Goal: Entertainment & Leisure: Consume media (video, audio)

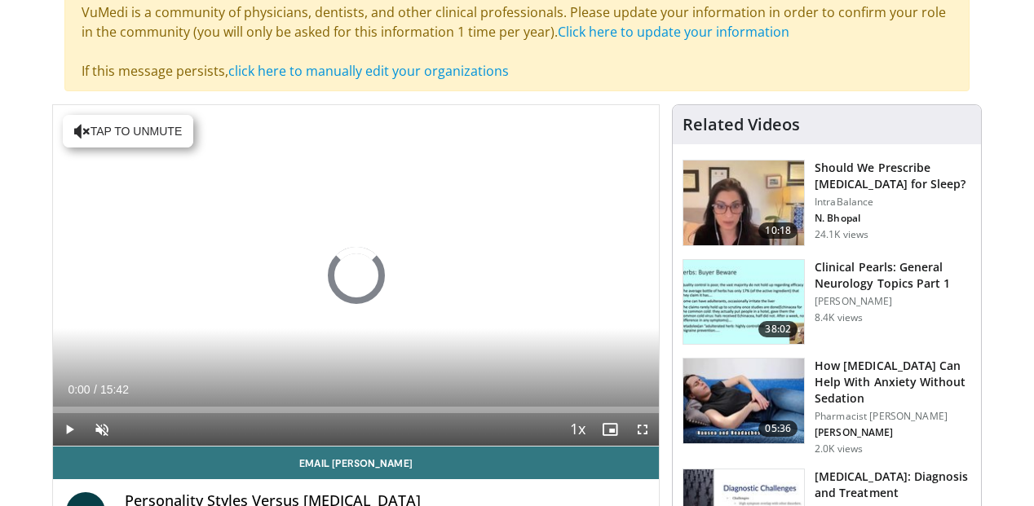
scroll to position [358, 0]
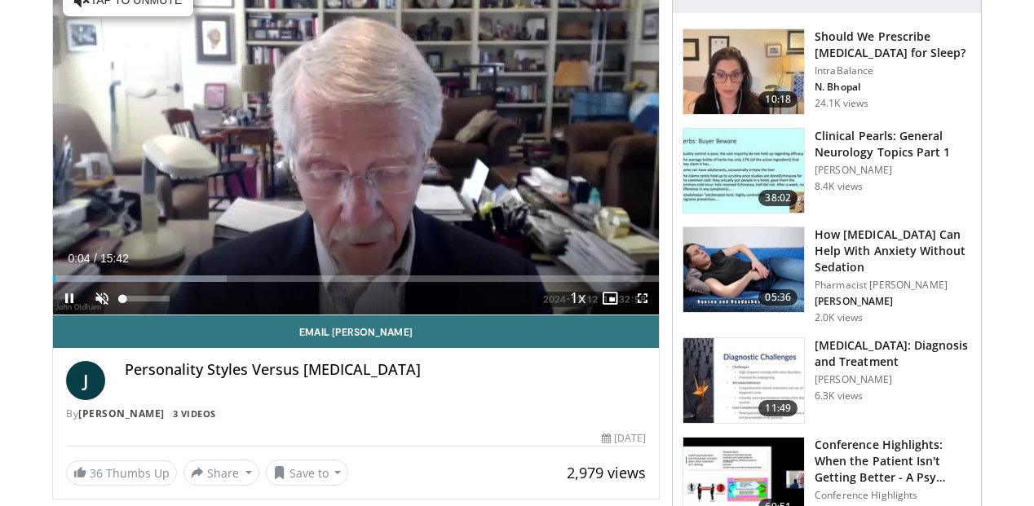
click at [102, 298] on span "Video Player" at bounding box center [102, 298] width 33 height 33
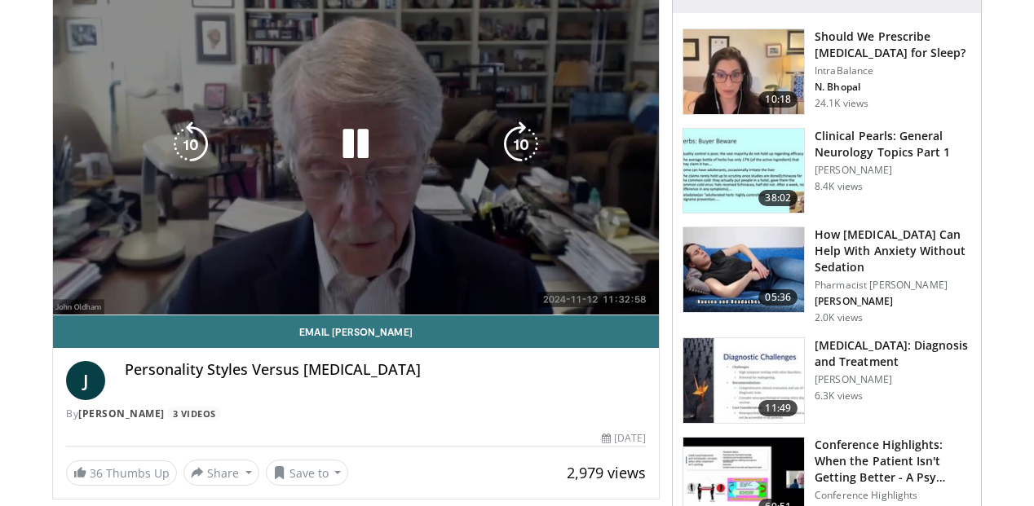
click at [536, 201] on div "10 seconds Tap to unmute" at bounding box center [356, 144] width 606 height 341
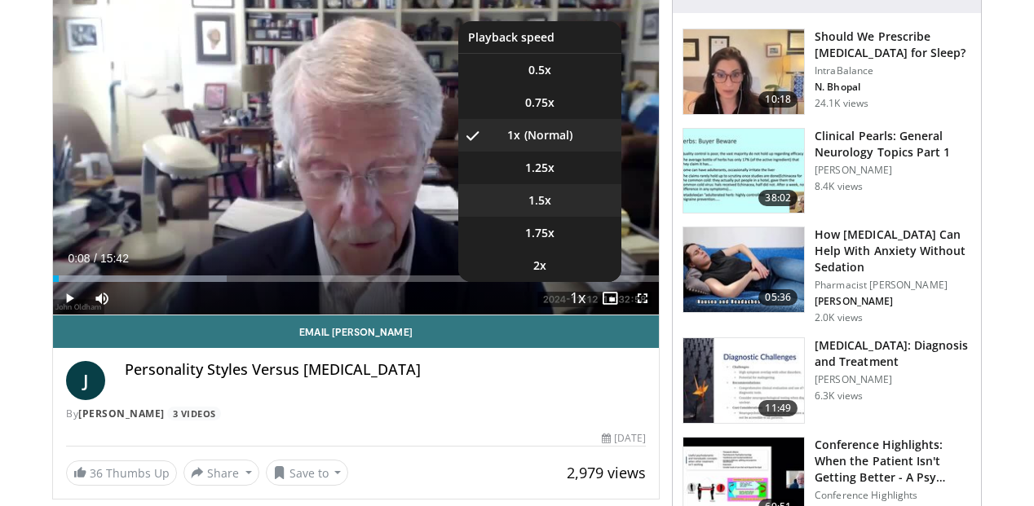
click at [545, 199] on span "1.5x" at bounding box center [539, 200] width 23 height 16
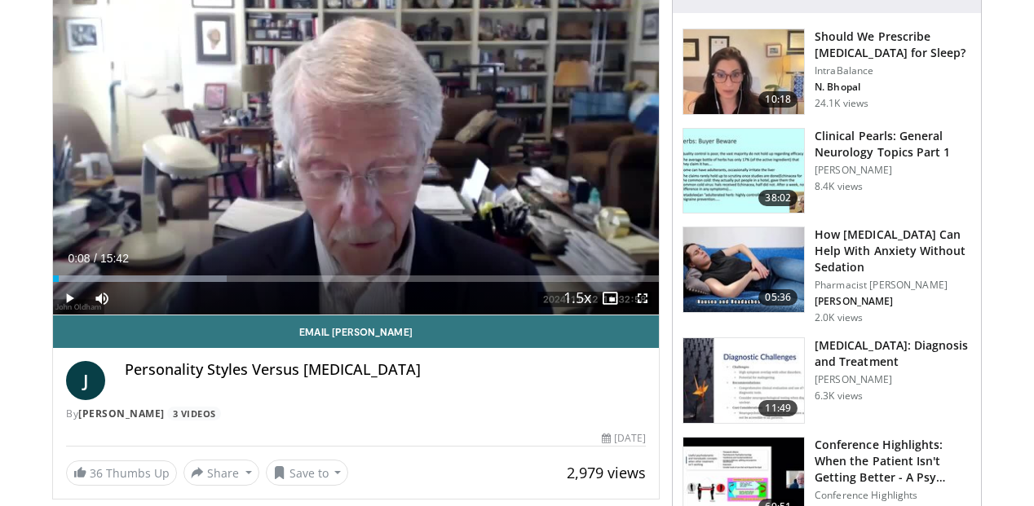
click at [72, 302] on span "Video Player" at bounding box center [69, 298] width 33 height 33
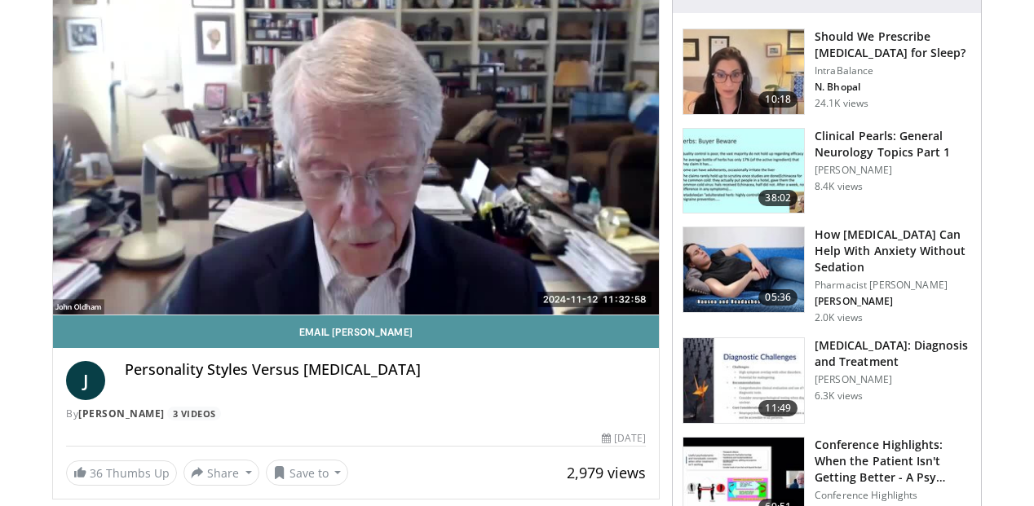
click at [496, 329] on link "Email John" at bounding box center [356, 331] width 606 height 33
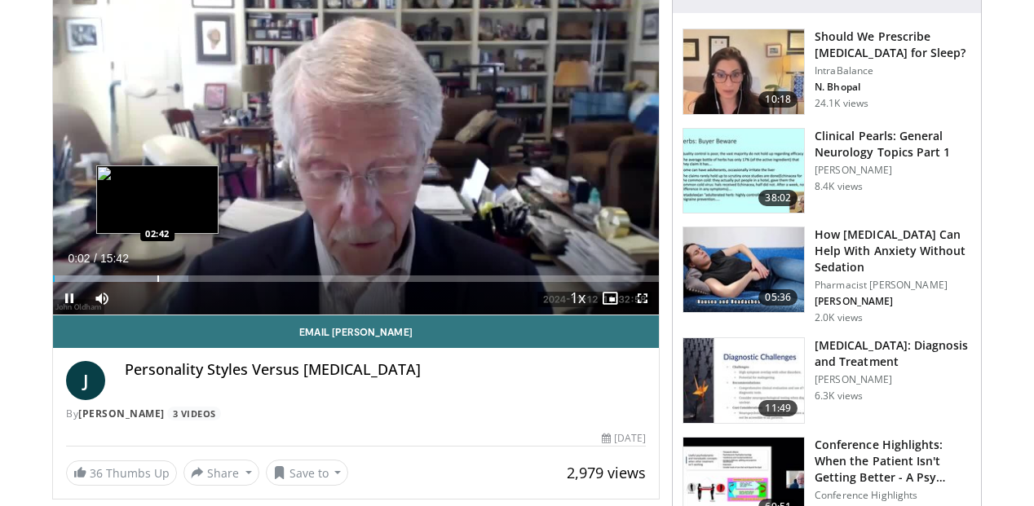
click at [157, 271] on div "Loaded : 22.28% 00:02 02:42" at bounding box center [356, 274] width 606 height 15
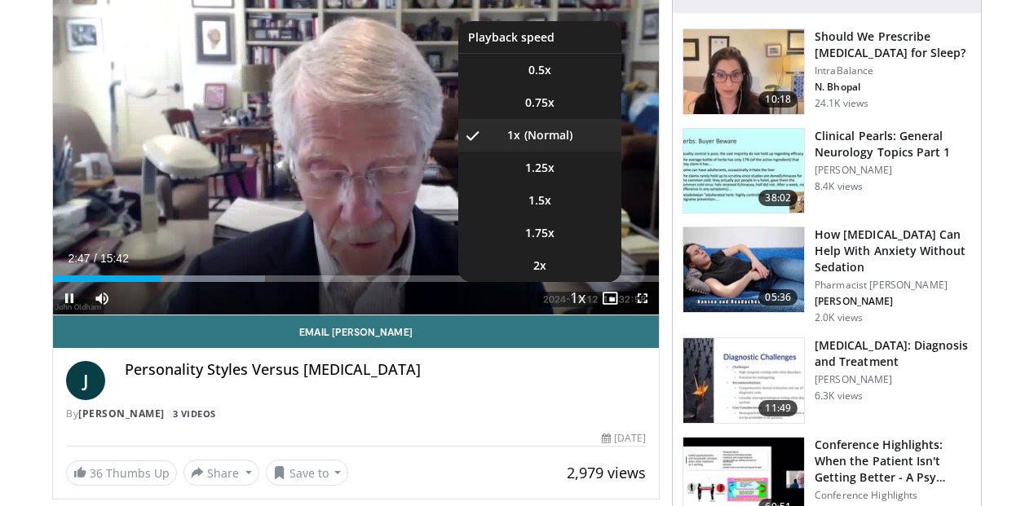
click at [583, 300] on span "Video Player" at bounding box center [577, 299] width 23 height 33
click at [543, 167] on span "1.25x" at bounding box center [539, 168] width 29 height 16
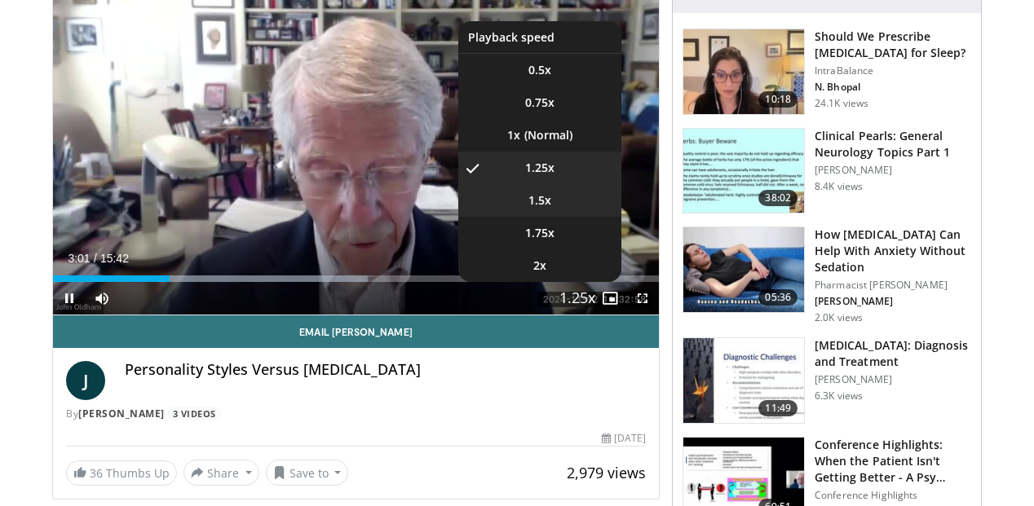
click at [536, 201] on span "1.5x" at bounding box center [539, 200] width 23 height 16
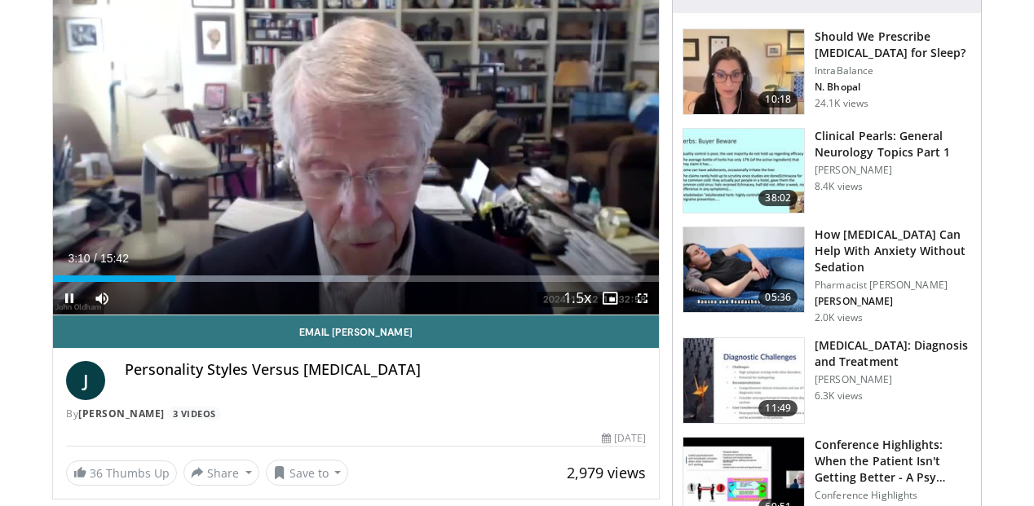
click at [70, 299] on span "Video Player" at bounding box center [69, 298] width 33 height 33
click at [75, 299] on span "Video Player" at bounding box center [69, 298] width 33 height 33
click at [65, 299] on span "Video Player" at bounding box center [69, 298] width 33 height 33
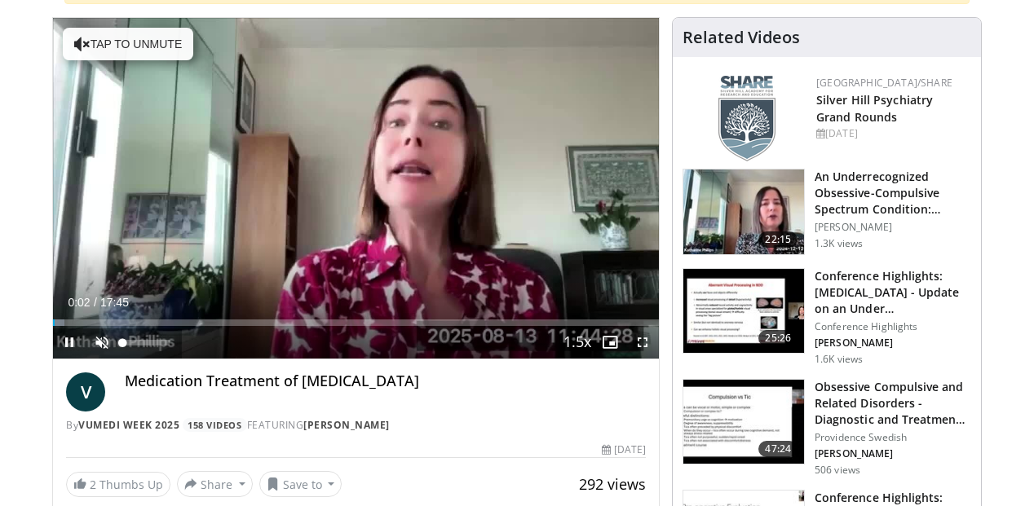
click at [99, 342] on span "Video Player" at bounding box center [102, 342] width 33 height 33
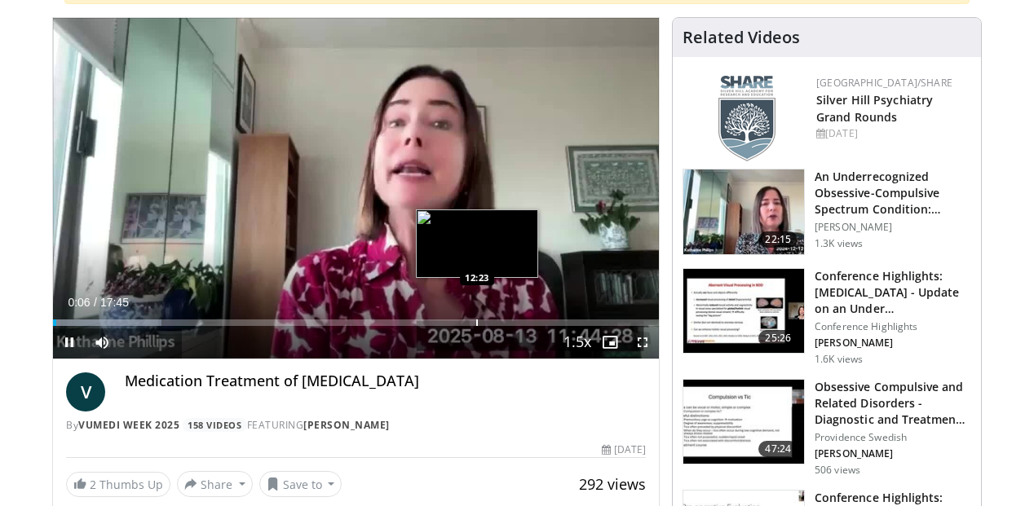
click at [477, 320] on div "Progress Bar" at bounding box center [477, 323] width 2 height 7
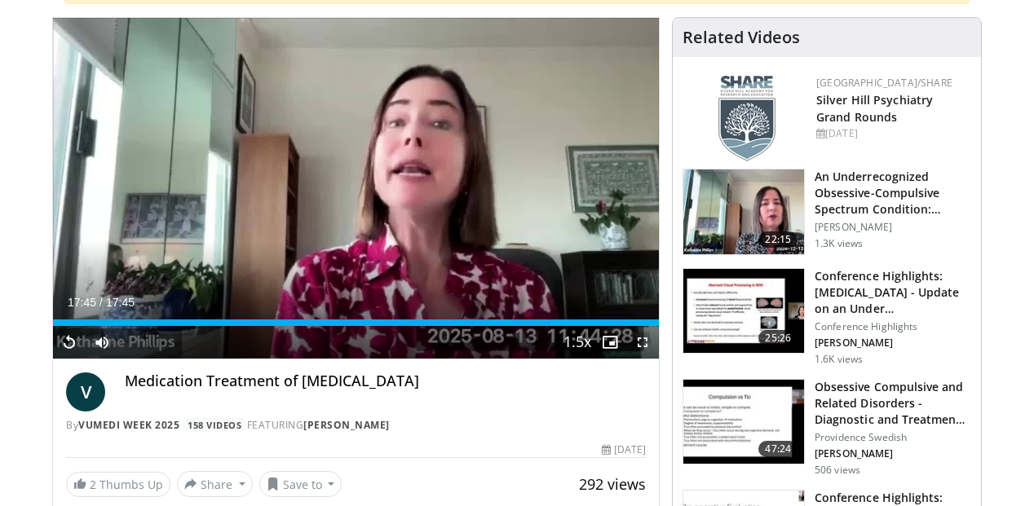
click at [899, 197] on h3 "An Underrecognized Obsessive-Compulsive Spectrum Condition: Olfactor…" at bounding box center [892, 193] width 157 height 49
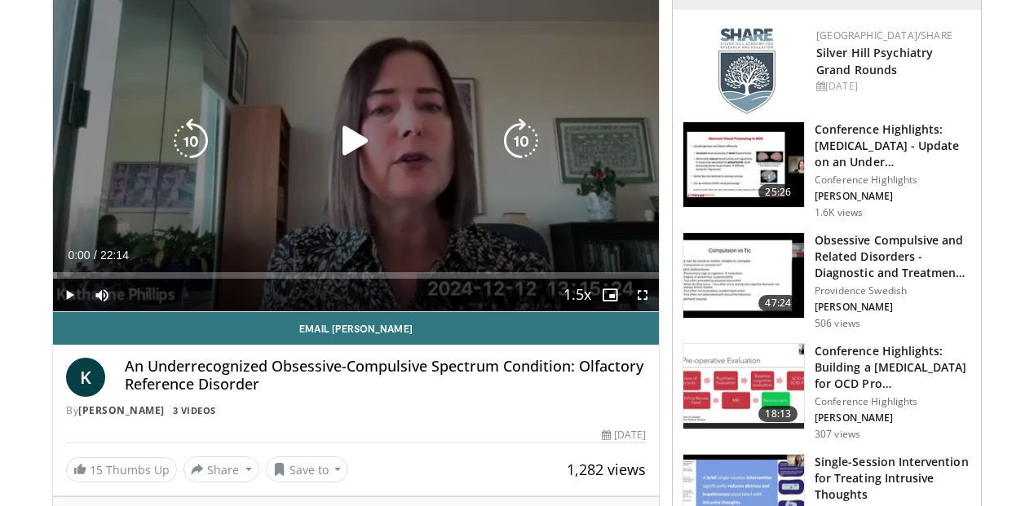
scroll to position [251, 0]
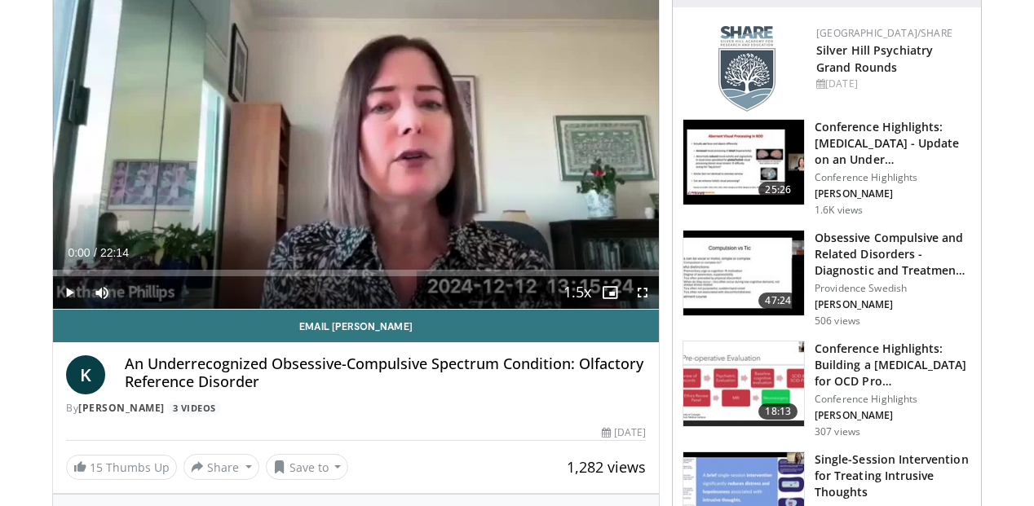
click at [70, 287] on span "Video Player" at bounding box center [69, 292] width 33 height 33
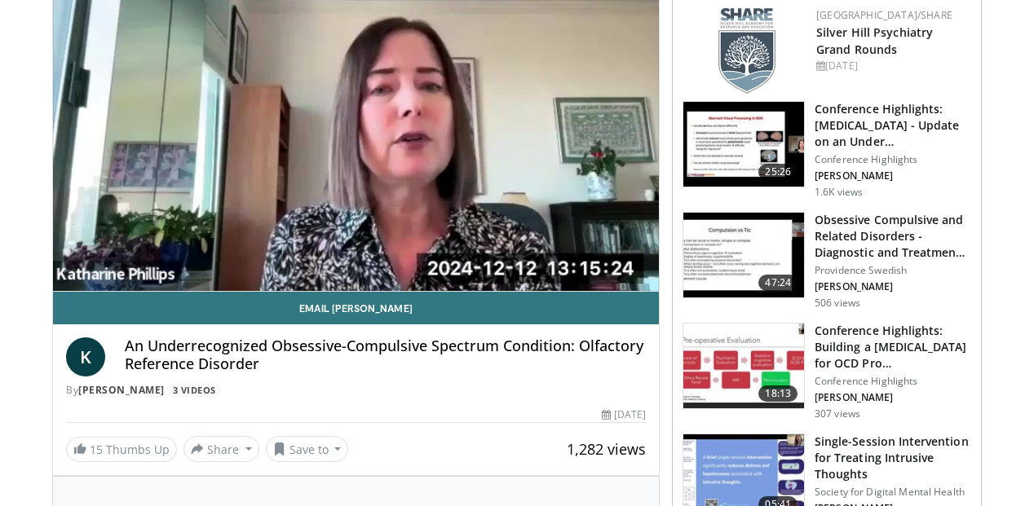
scroll to position [254, 0]
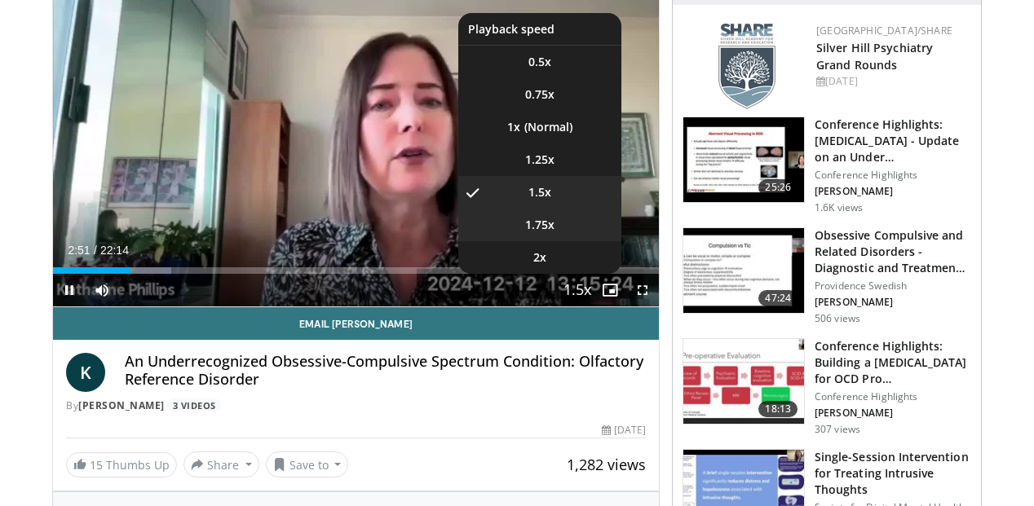
click at [526, 225] on span "1.75x" at bounding box center [539, 225] width 29 height 16
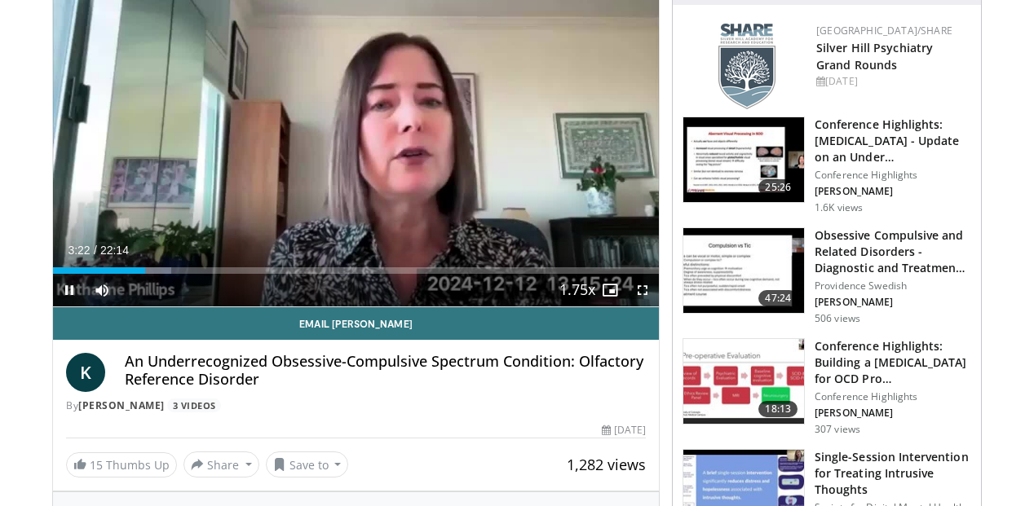
click at [68, 289] on span "Video Player" at bounding box center [69, 290] width 33 height 33
click at [67, 290] on span "Video Player" at bounding box center [69, 290] width 33 height 33
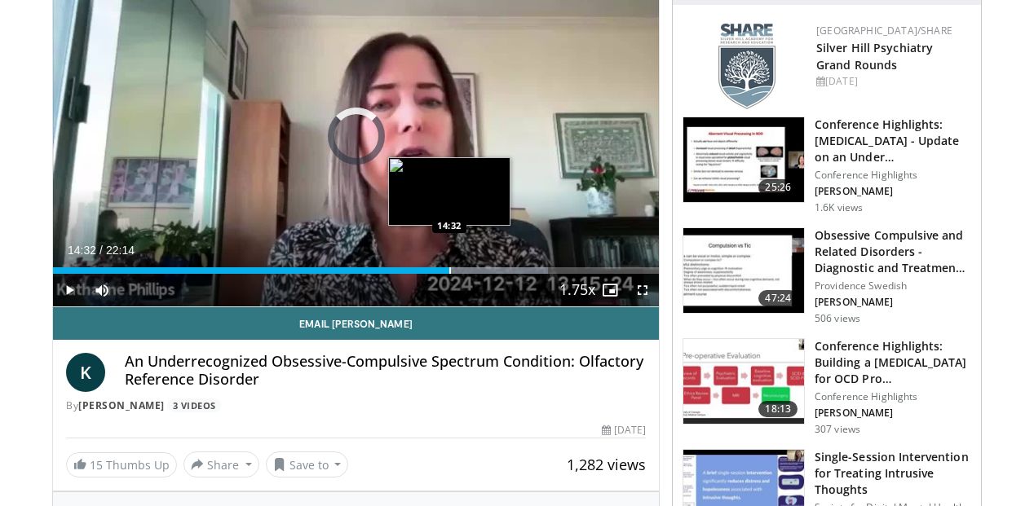
click at [449, 272] on div "Progress Bar" at bounding box center [450, 270] width 2 height 7
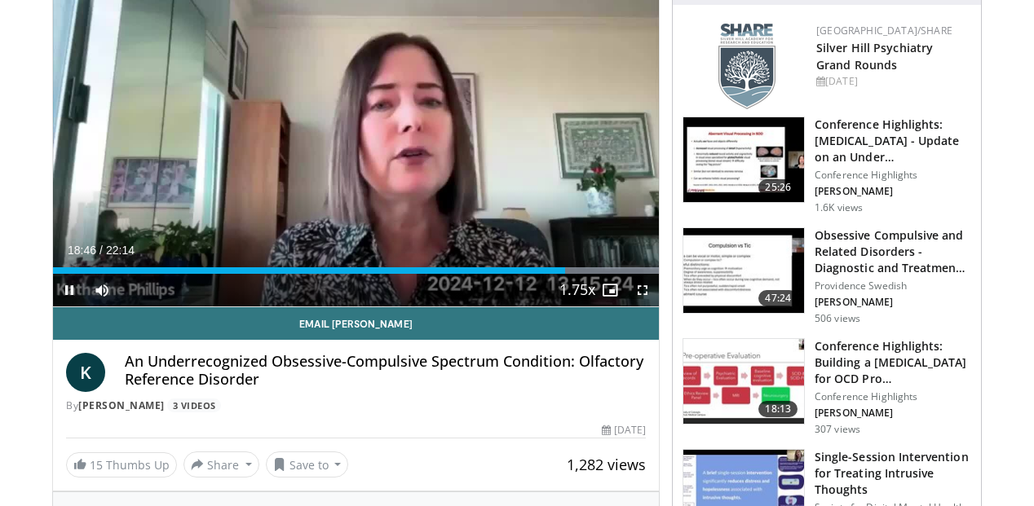
click at [531, 275] on div "Current Time 18:46 / Duration 22:14 Pause Skip Backward Skip Forward Mute 100% …" at bounding box center [356, 290] width 606 height 33
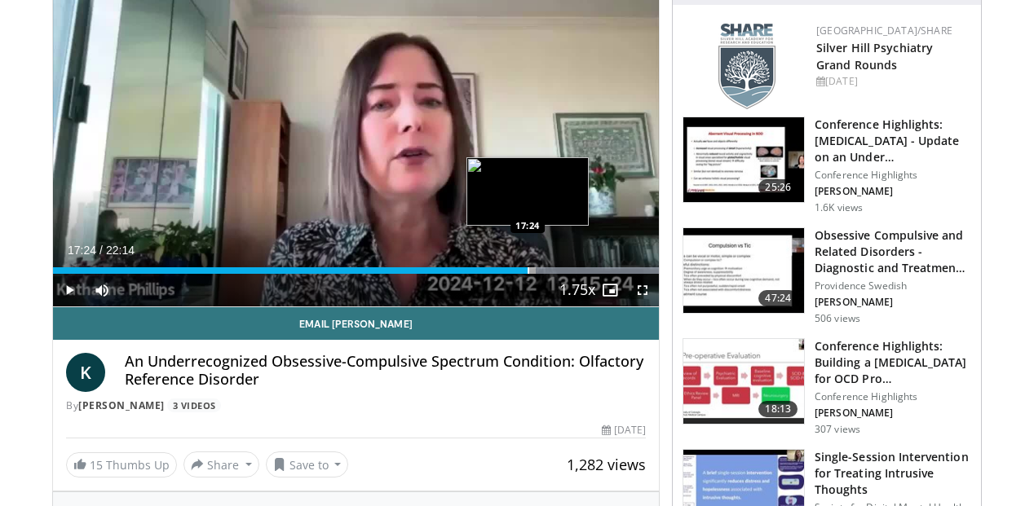
click at [527, 270] on div "Progress Bar" at bounding box center [528, 270] width 2 height 7
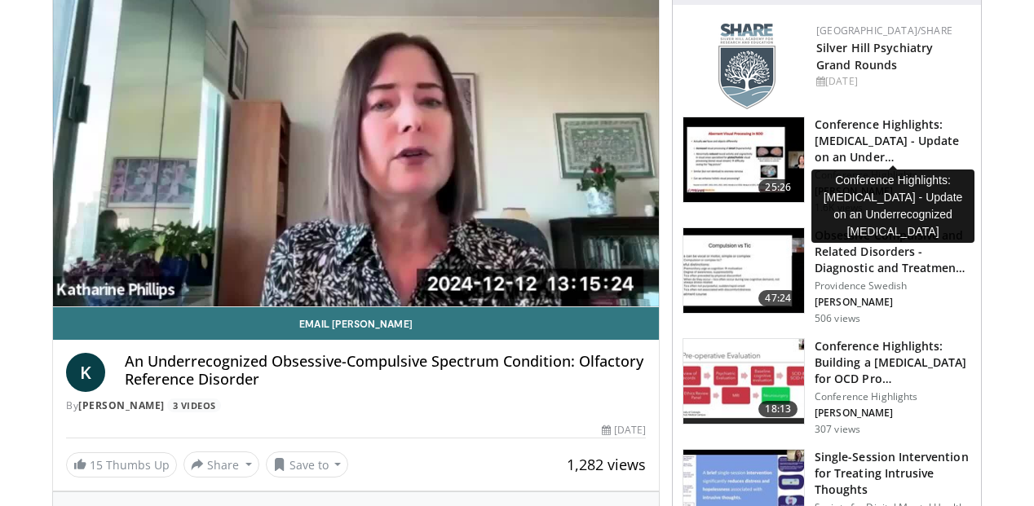
click at [842, 138] on h3 "Conference Highlights: Body Dysmorphic Disorder - Update on an Under…" at bounding box center [892, 141] width 157 height 49
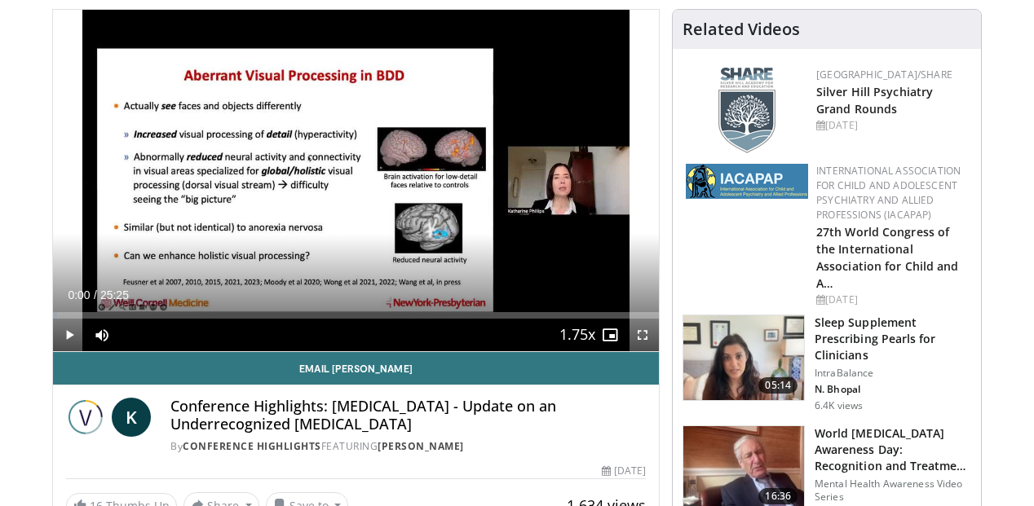
scroll to position [162, 0]
